Goal: Information Seeking & Learning: Learn about a topic

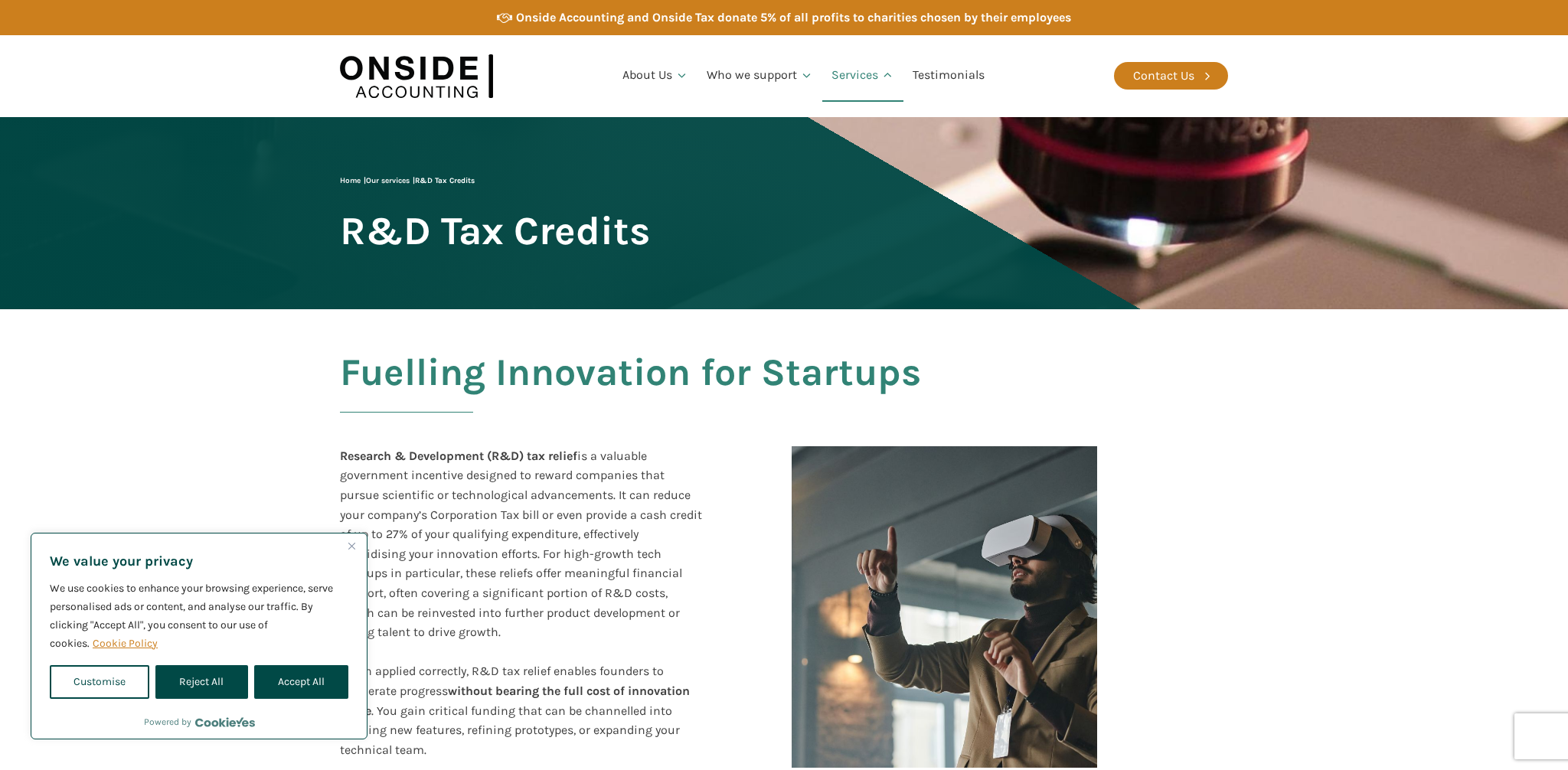
click at [855, 83] on link "Services" at bounding box center [863, 76] width 81 height 52
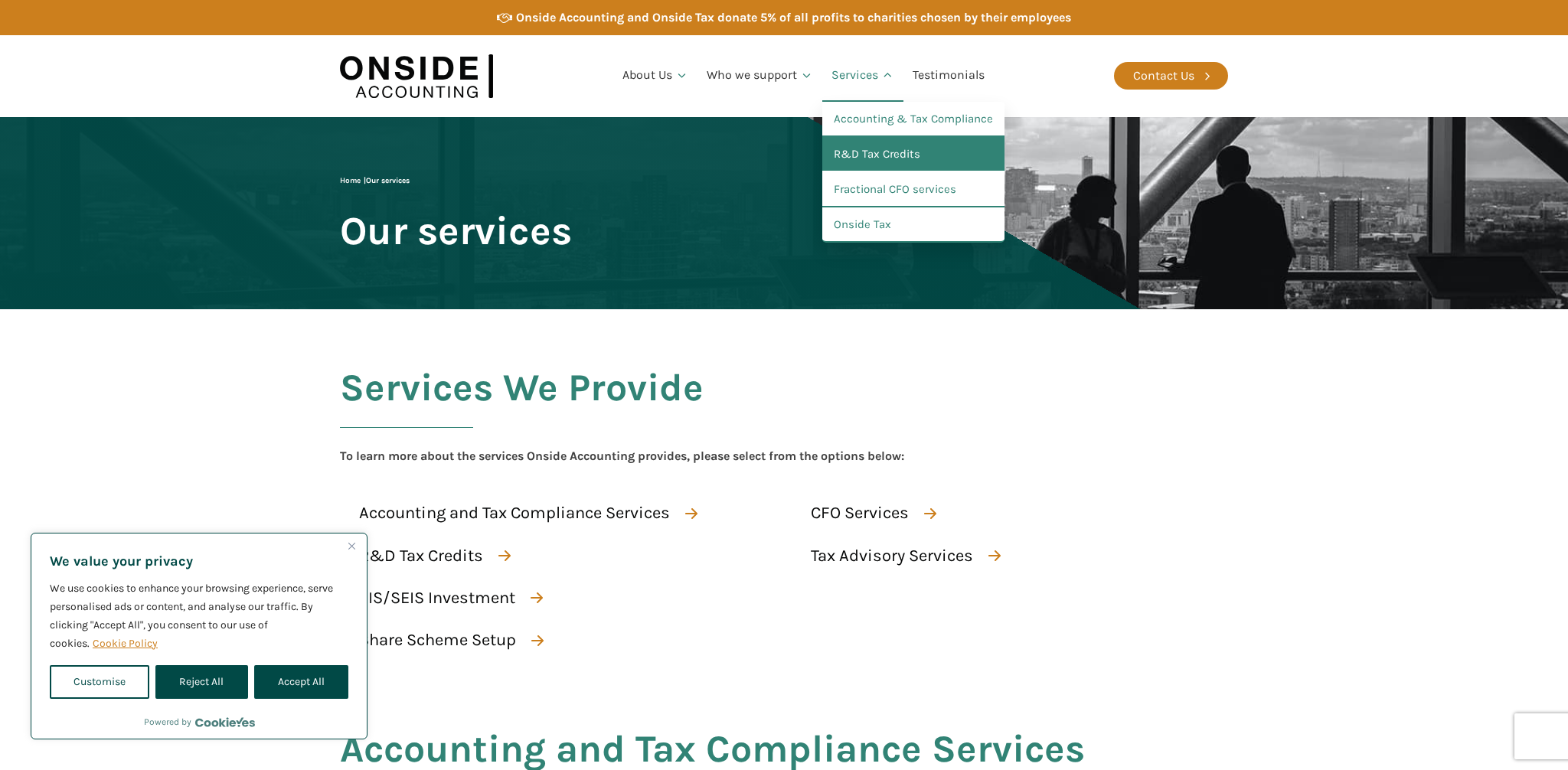
click at [890, 153] on link "R&D Tax Credits" at bounding box center [913, 155] width 183 height 35
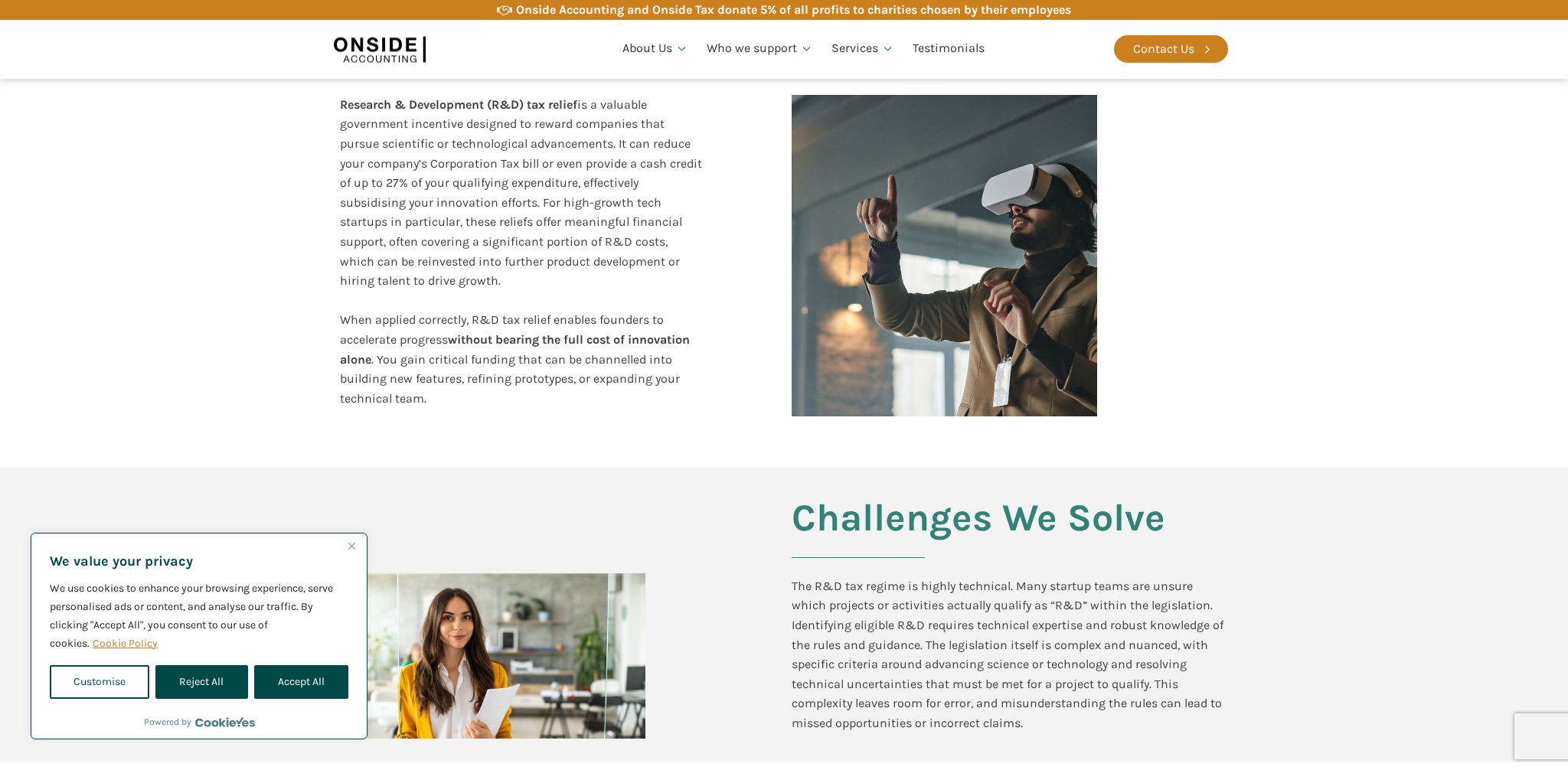
scroll to position [352, 0]
click at [198, 684] on button "Reject All" at bounding box center [201, 682] width 92 height 34
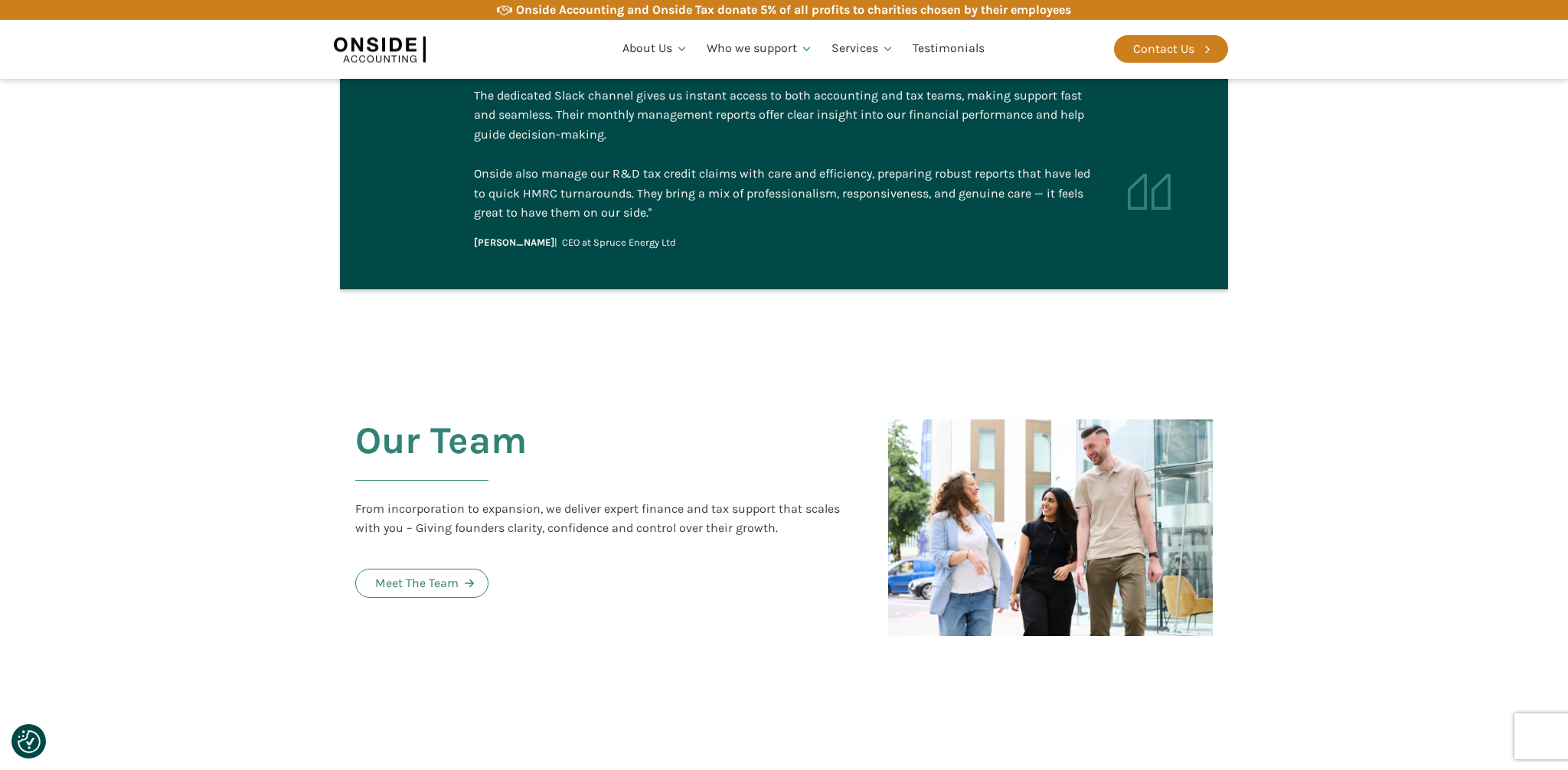
scroll to position [3393, 0]
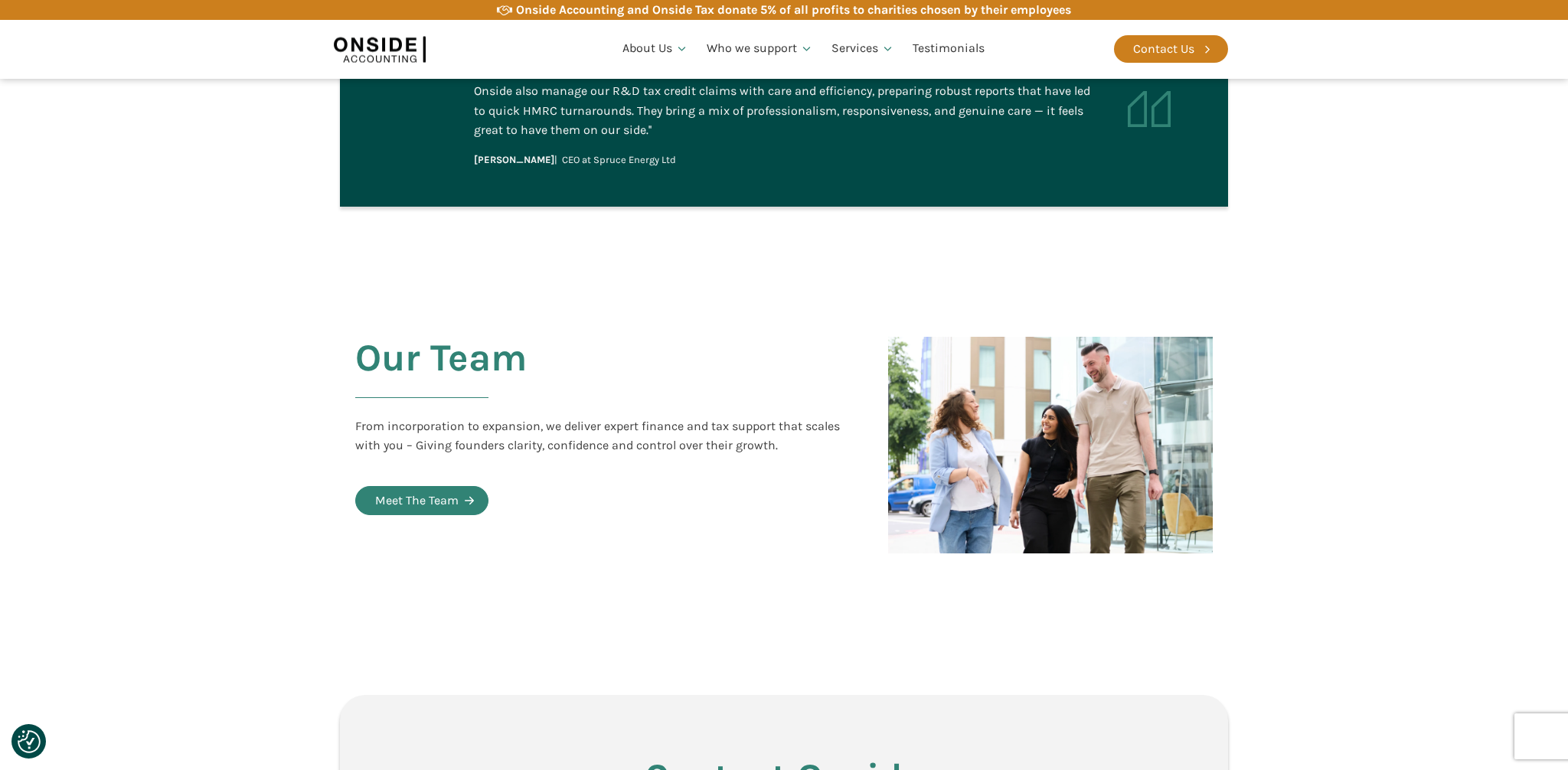
click at [445, 491] on div "Meet The Team" at bounding box center [417, 501] width 83 height 20
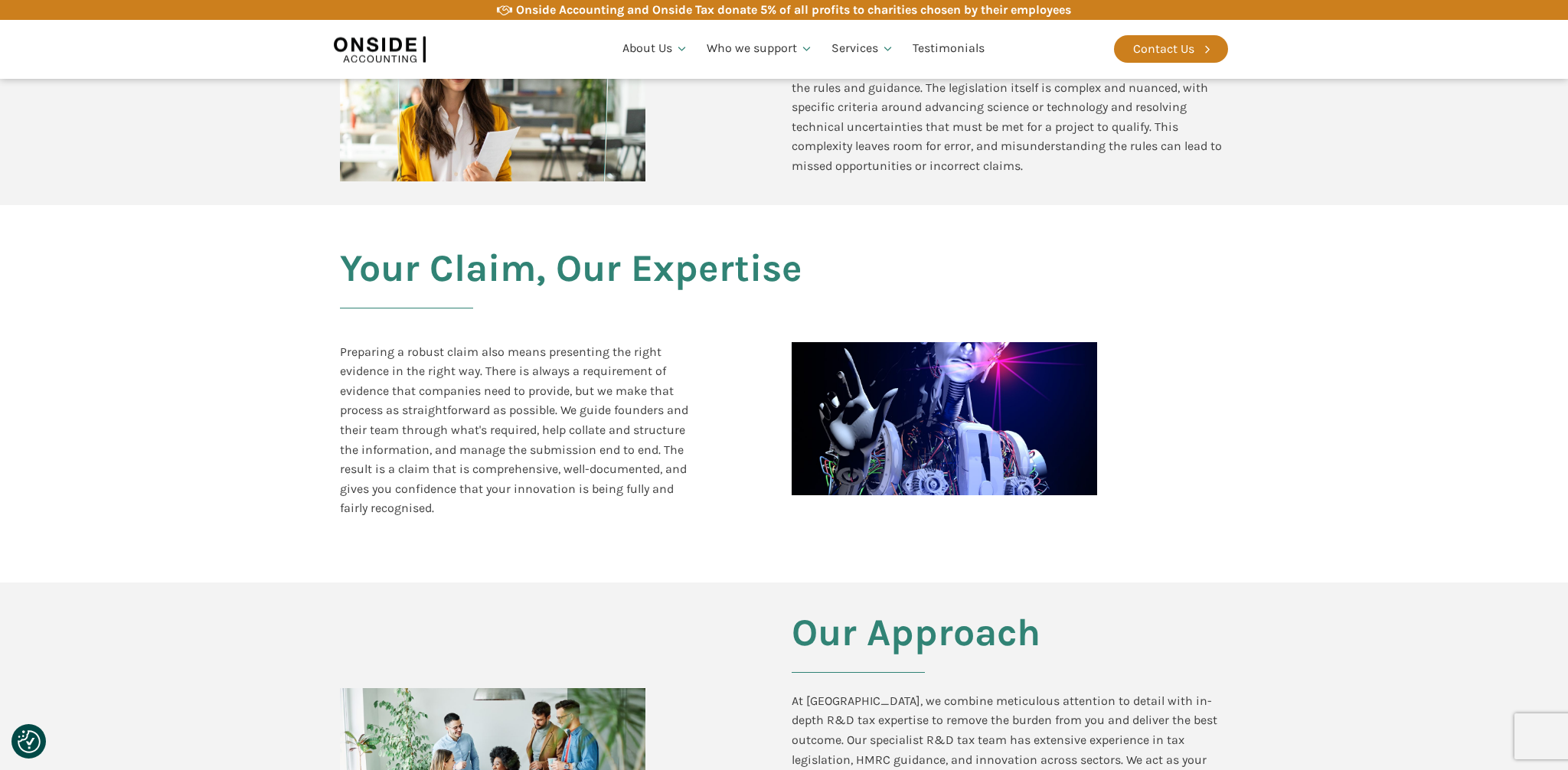
scroll to position [0, 0]
